Goal: Task Accomplishment & Management: Manage account settings

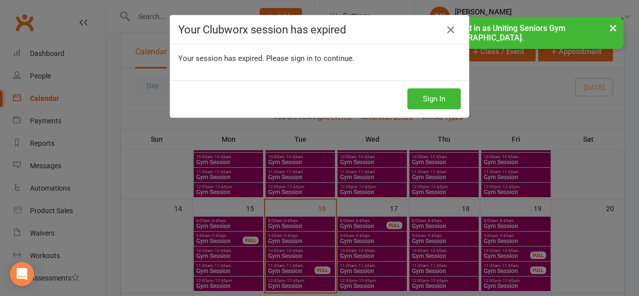
scroll to position [200, 0]
click at [437, 101] on button "Sign In" at bounding box center [433, 98] width 53 height 21
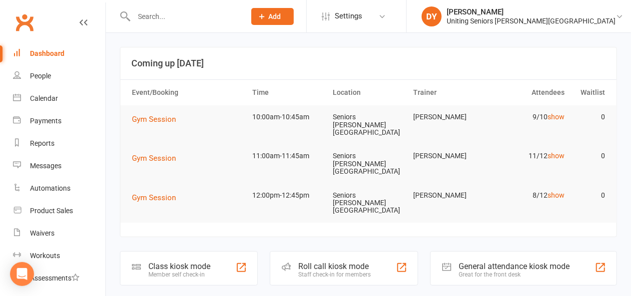
click at [159, 18] on input "text" at bounding box center [185, 16] width 108 height 14
type input "k"
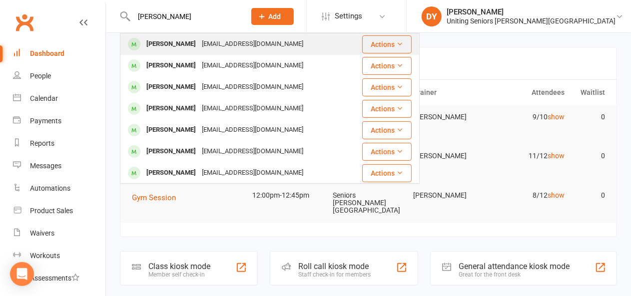
type input "[PERSON_NAME]"
click at [206, 48] on div "[EMAIL_ADDRESS][DOMAIN_NAME]" at bounding box center [252, 44] width 107 height 14
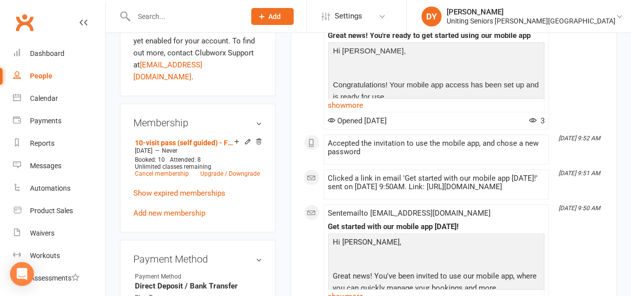
scroll to position [499, 0]
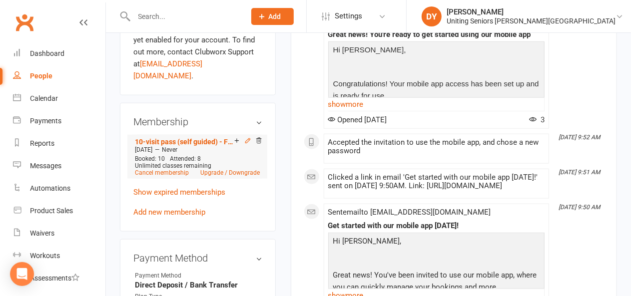
click at [248, 137] on icon at bounding box center [247, 140] width 7 height 7
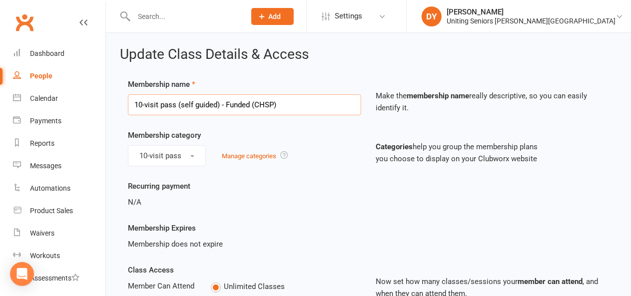
drag, startPoint x: 308, startPoint y: 101, endPoint x: 101, endPoint y: 109, distance: 207.3
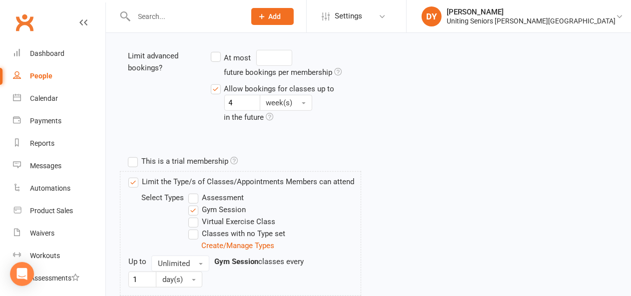
scroll to position [300, 0]
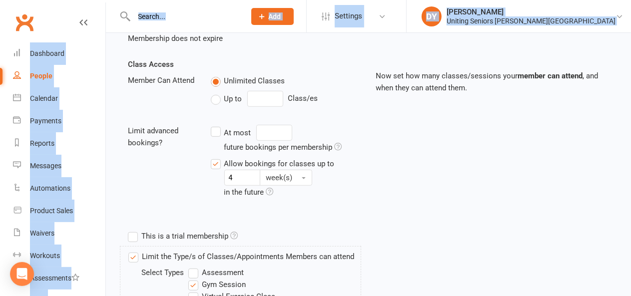
click at [18, 0] on html "Prospect Member Non-attending contact Class / event Appointment Task Membership…" at bounding box center [315, 166] width 631 height 744
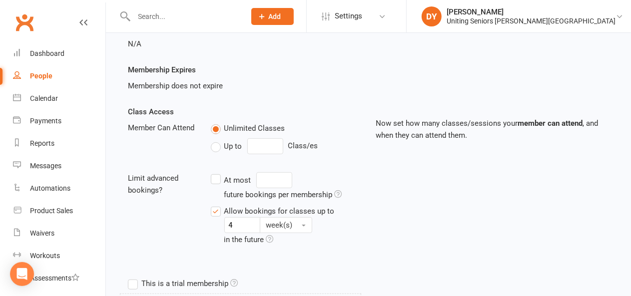
click at [419, 190] on div "Class Access Member Can Attend Unlimited Classes Up to Class/es Limit advanced …" at bounding box center [368, 190] width 496 height 168
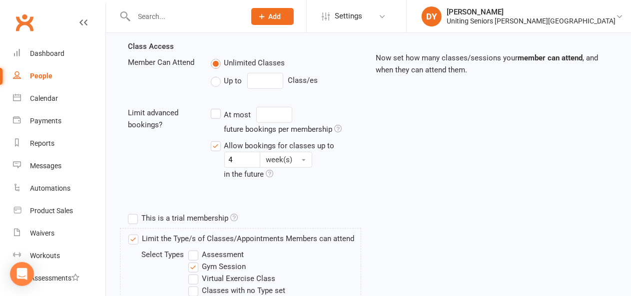
scroll to position [308, 0]
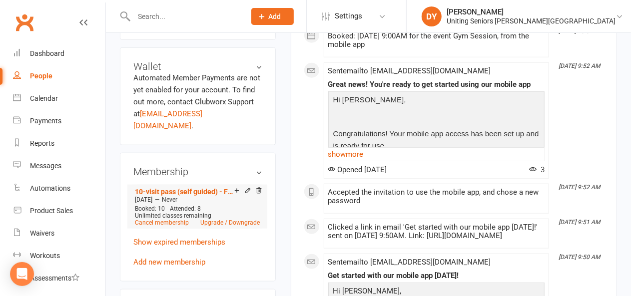
scroll to position [499, 0]
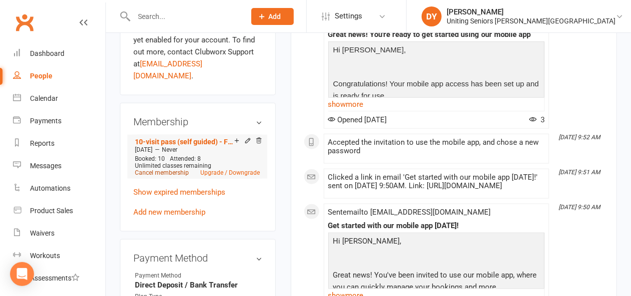
click at [172, 169] on link "Cancel membership" at bounding box center [162, 172] width 54 height 7
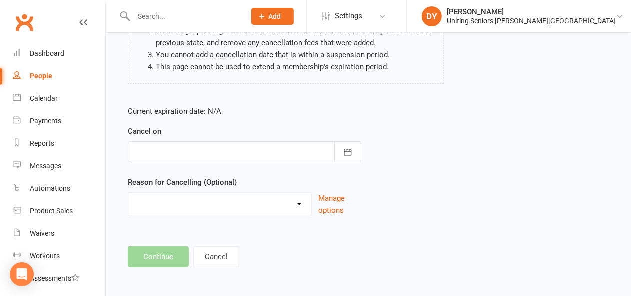
click at [167, 149] on div at bounding box center [244, 151] width 233 height 21
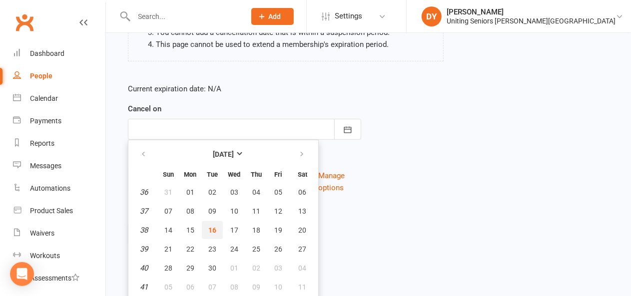
click at [216, 229] on button "16" at bounding box center [212, 230] width 21 height 18
type input "[DATE]"
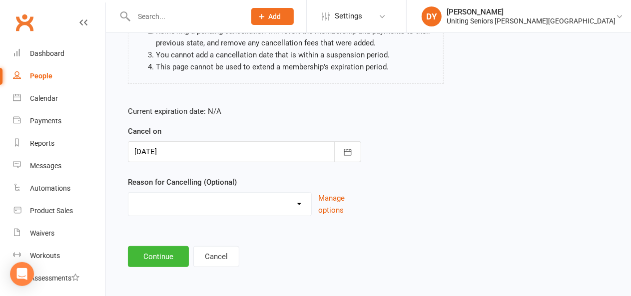
click at [277, 209] on select "Holiday Injury Other reason" at bounding box center [219, 203] width 183 height 20
select select "2"
click at [128, 193] on select "Holiday Injury Other reason" at bounding box center [219, 203] width 183 height 20
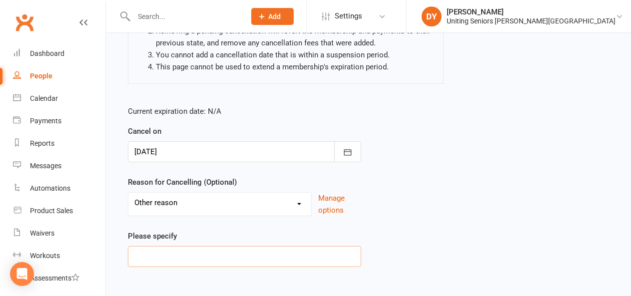
click at [221, 248] on input at bounding box center [244, 256] width 233 height 21
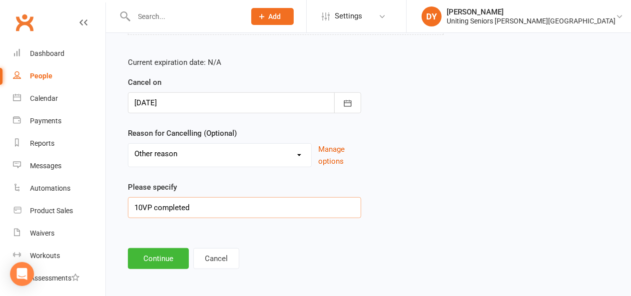
scroll to position [197, 0]
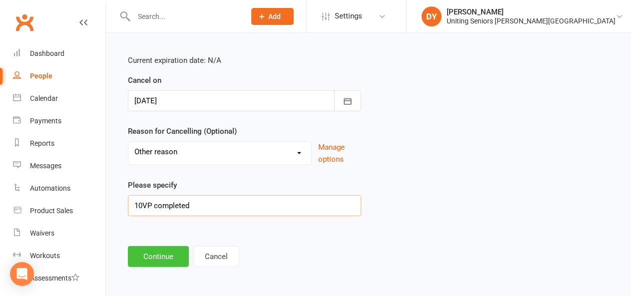
type input "10VP completed"
click at [163, 257] on button "Continue" at bounding box center [158, 256] width 61 height 21
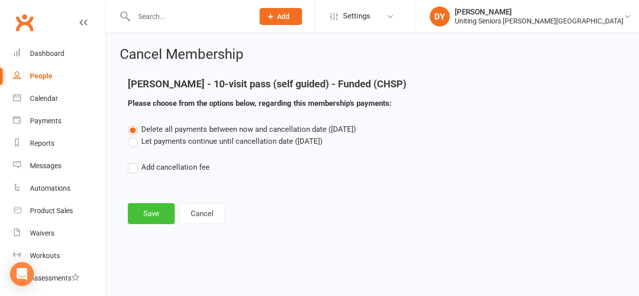
click at [161, 210] on button "Save" at bounding box center [151, 213] width 47 height 21
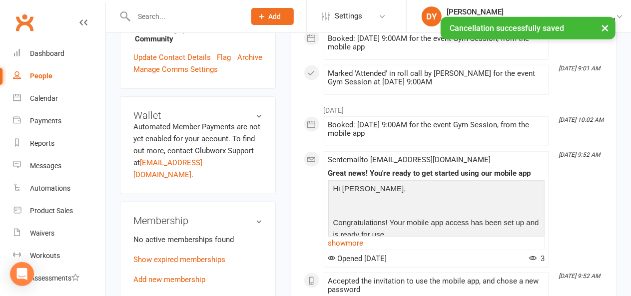
scroll to position [399, 0]
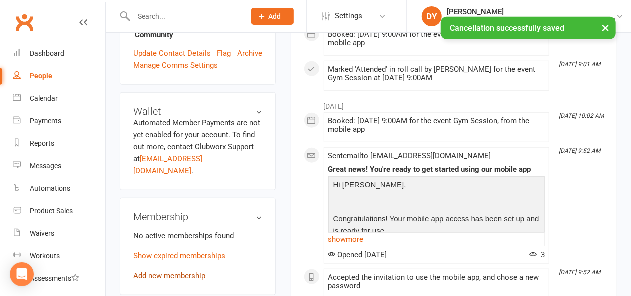
click at [172, 271] on link "Add new membership" at bounding box center [169, 275] width 72 height 9
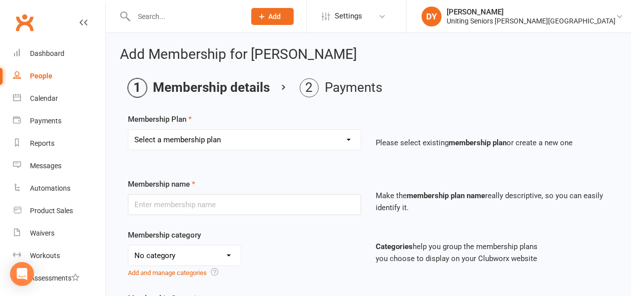
click at [212, 144] on select "Select a membership plan Create new Membership Plan Initial Assessment + Set Up…" at bounding box center [244, 140] width 232 height 20
select select "12"
click at [128, 130] on select "Select a membership plan Create new Membership Plan Initial Assessment + Set Up…" at bounding box center [244, 140] width 232 height 20
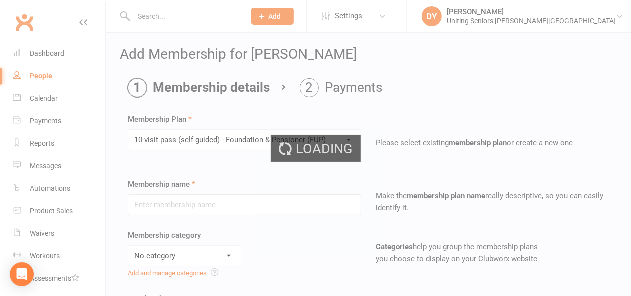
type input "10-visit pass (self guided) - Foundation & Pensioner (FUP)"
select select "0"
type input "0"
type input "4"
select select "?"
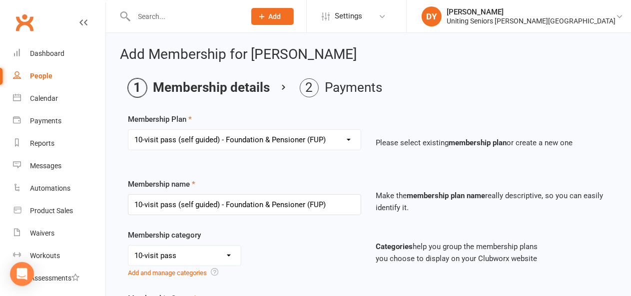
click at [253, 138] on select "Select a membership plan Create new Membership Plan Initial Assessment + Set Up…" at bounding box center [244, 140] width 232 height 20
select select "11"
click at [128, 130] on select "Select a membership plan Create new Membership Plan Initial Assessment + Set Up…" at bounding box center [244, 140] width 232 height 20
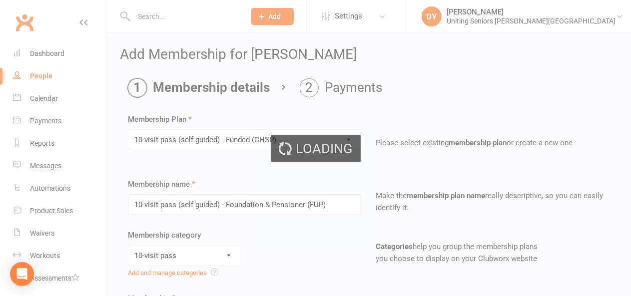
type input "10-visit pass (self guided) - Funded (CHSP)"
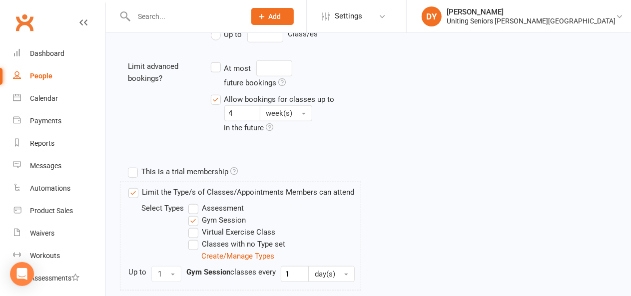
scroll to position [469, 0]
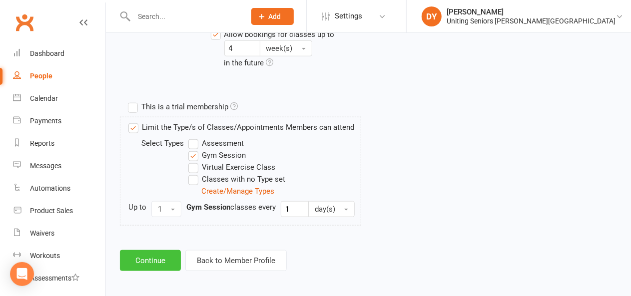
click at [154, 257] on button "Continue" at bounding box center [150, 260] width 61 height 21
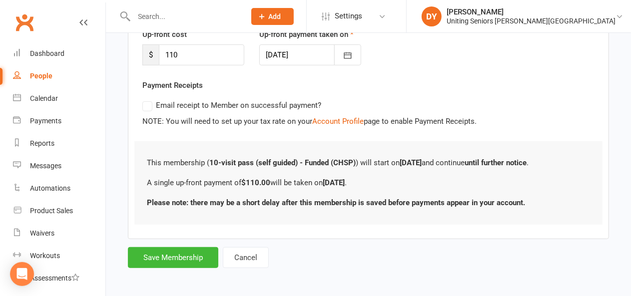
scroll to position [148, 0]
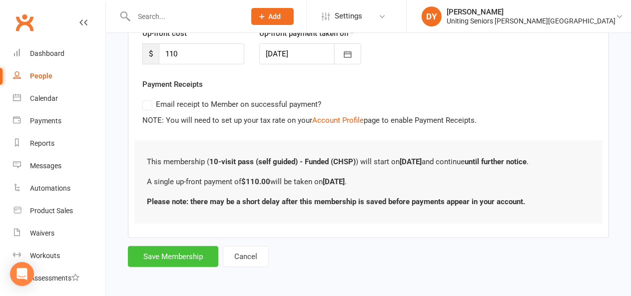
click at [168, 255] on button "Save Membership" at bounding box center [173, 256] width 90 height 21
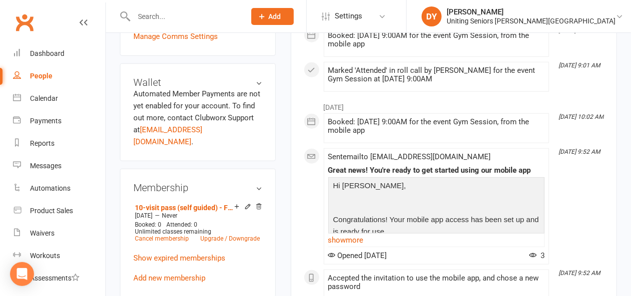
scroll to position [449, 0]
